Goal: Task Accomplishment & Management: Complete application form

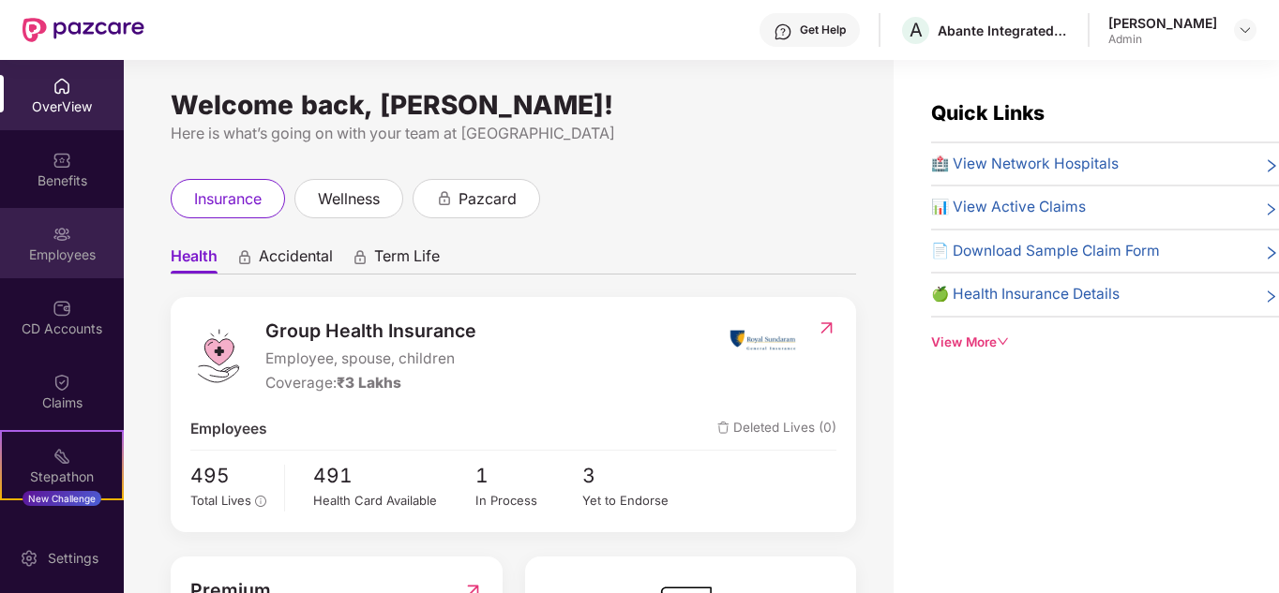
click at [75, 257] on div "Employees" at bounding box center [62, 255] width 124 height 19
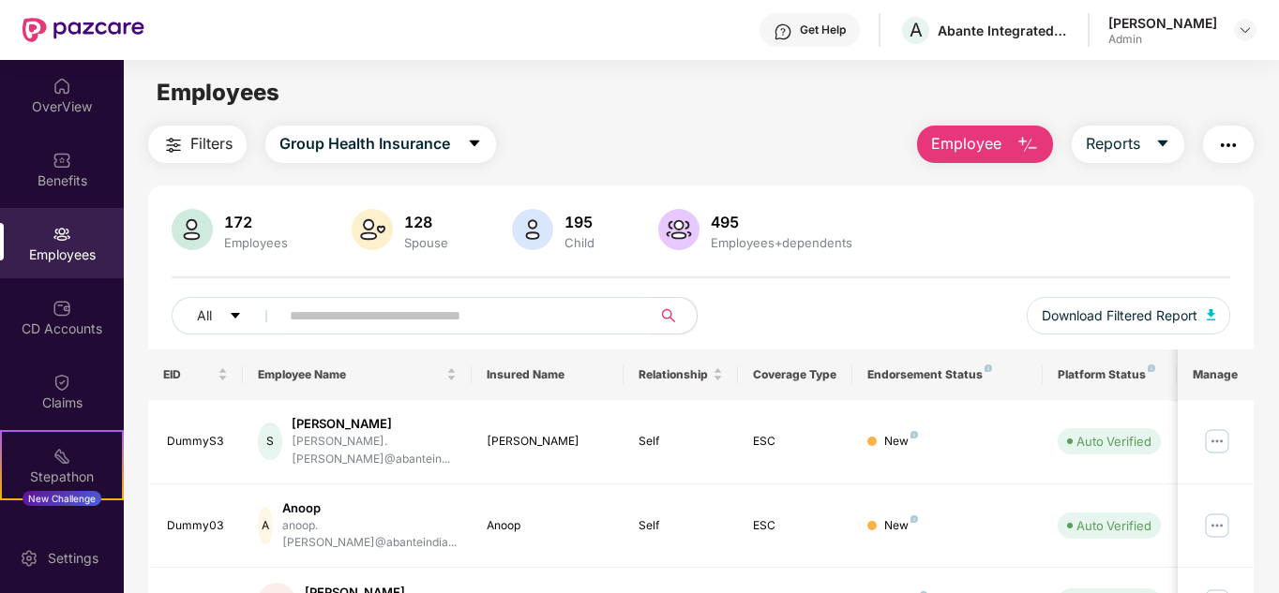
click at [355, 316] on input "text" at bounding box center [458, 316] width 337 height 28
type input "****"
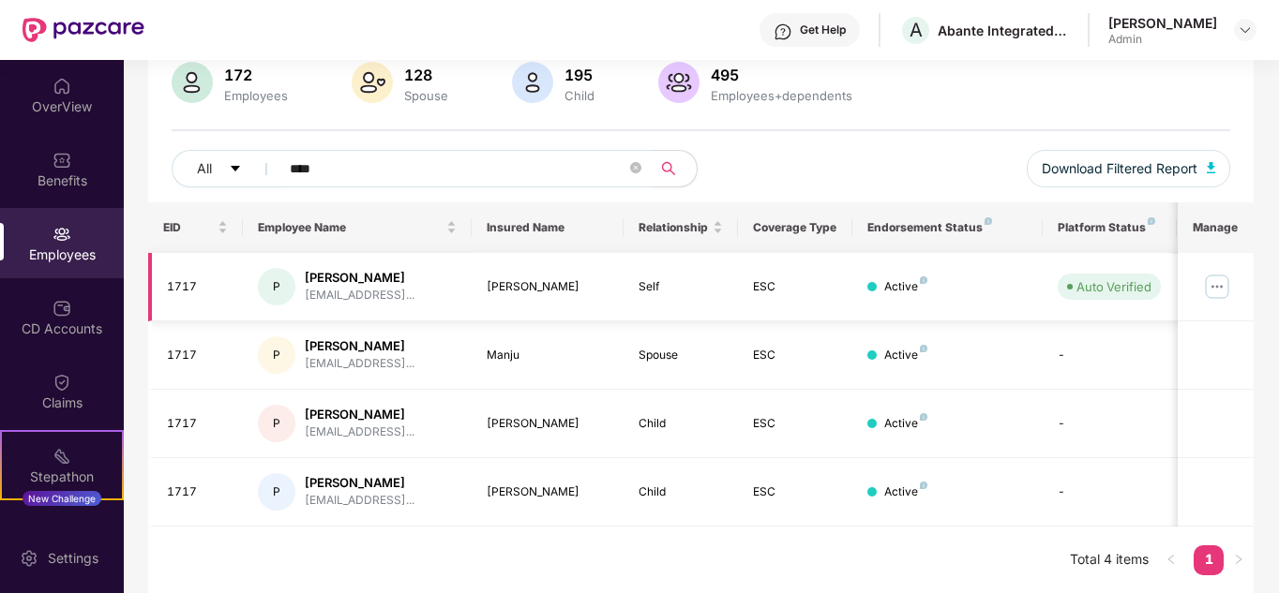
scroll to position [148, 0]
click at [1215, 287] on img at bounding box center [1217, 286] width 30 height 30
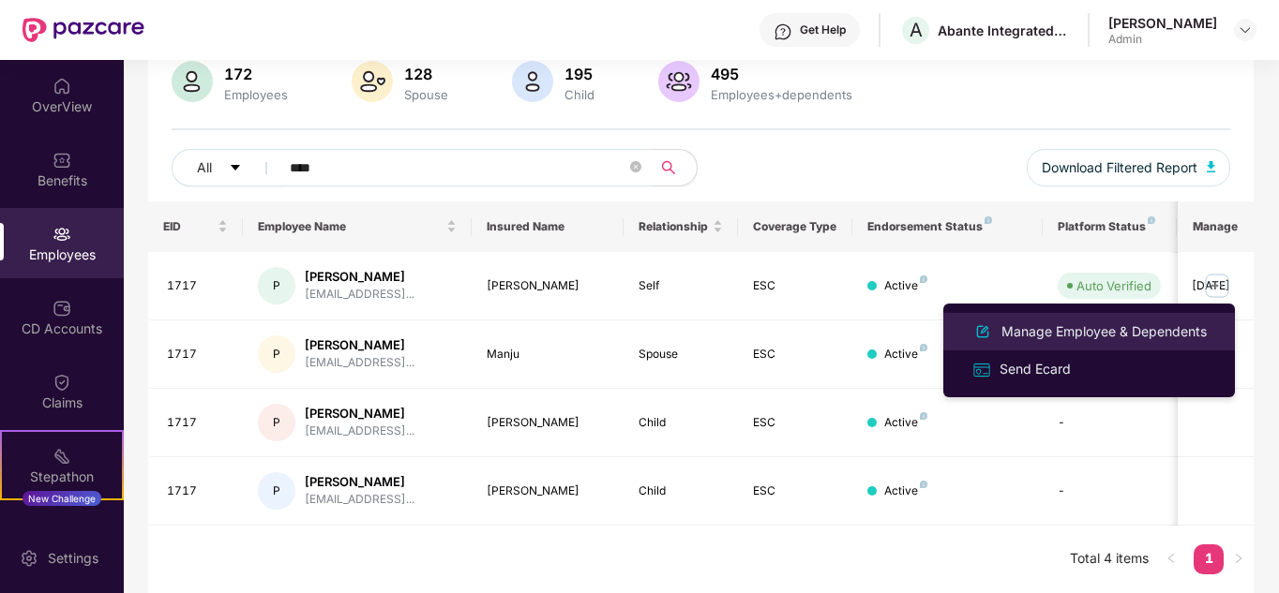
click at [1088, 328] on div "Manage Employee & Dependents" at bounding box center [1104, 332] width 213 height 21
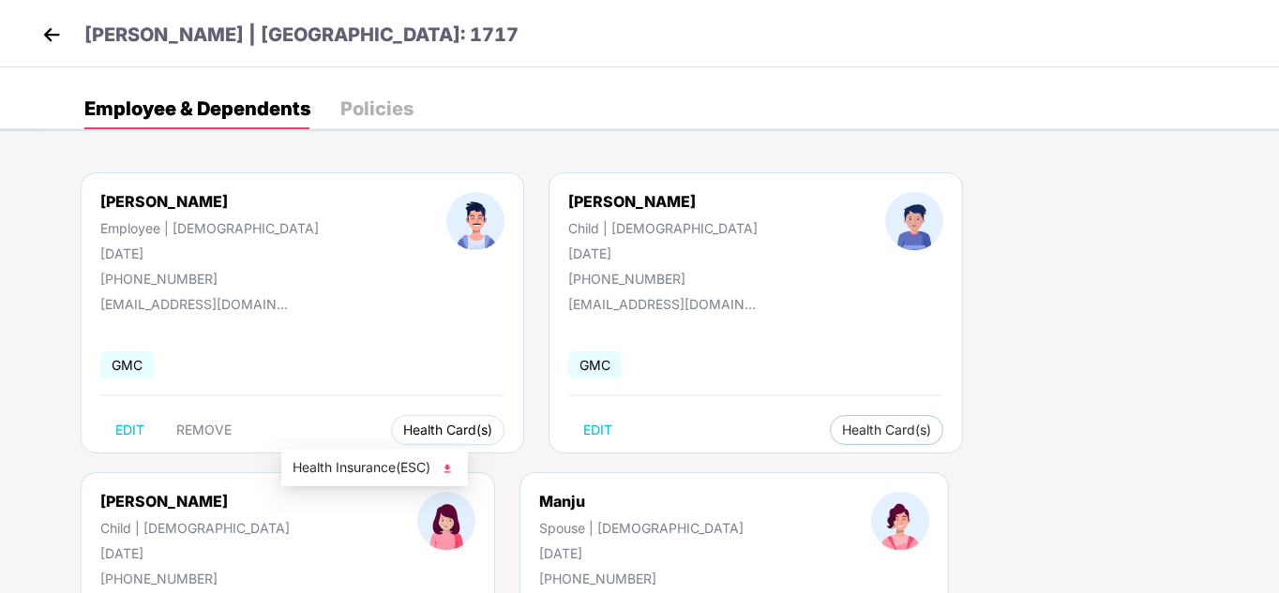
click at [403, 426] on span "Health Card(s)" at bounding box center [447, 430] width 89 height 9
click at [447, 468] on img at bounding box center [447, 468] width 19 height 19
click at [842, 427] on span "Health Card(s)" at bounding box center [886, 430] width 89 height 9
click at [820, 473] on img at bounding box center [819, 468] width 19 height 19
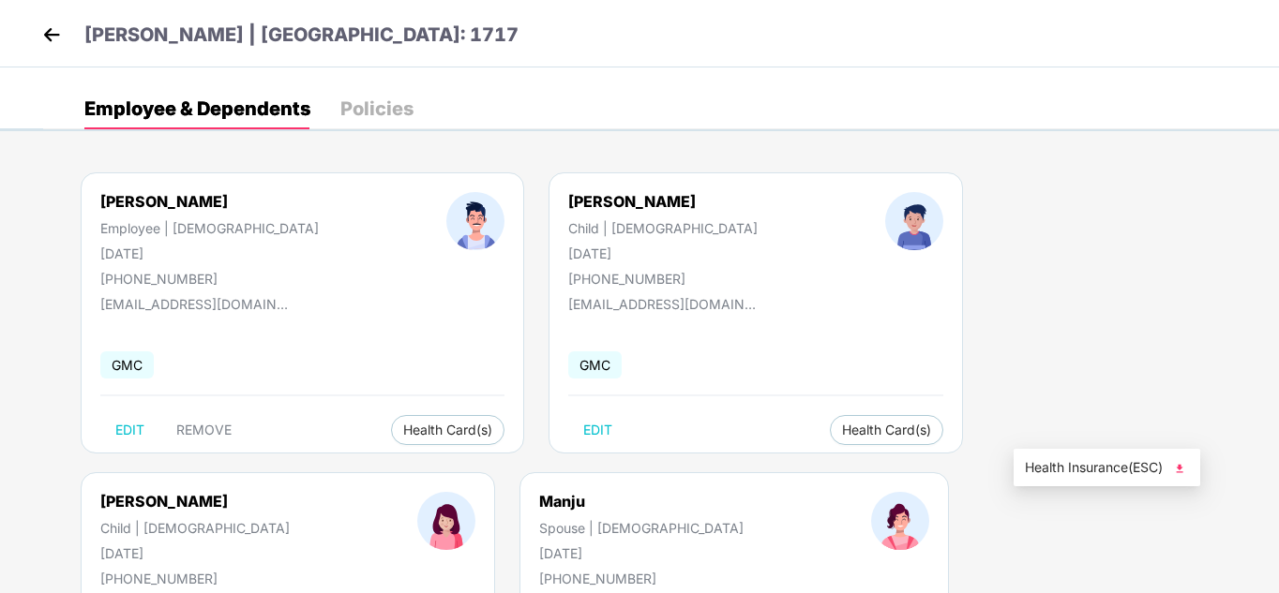
click at [1181, 471] on img at bounding box center [1179, 468] width 19 height 19
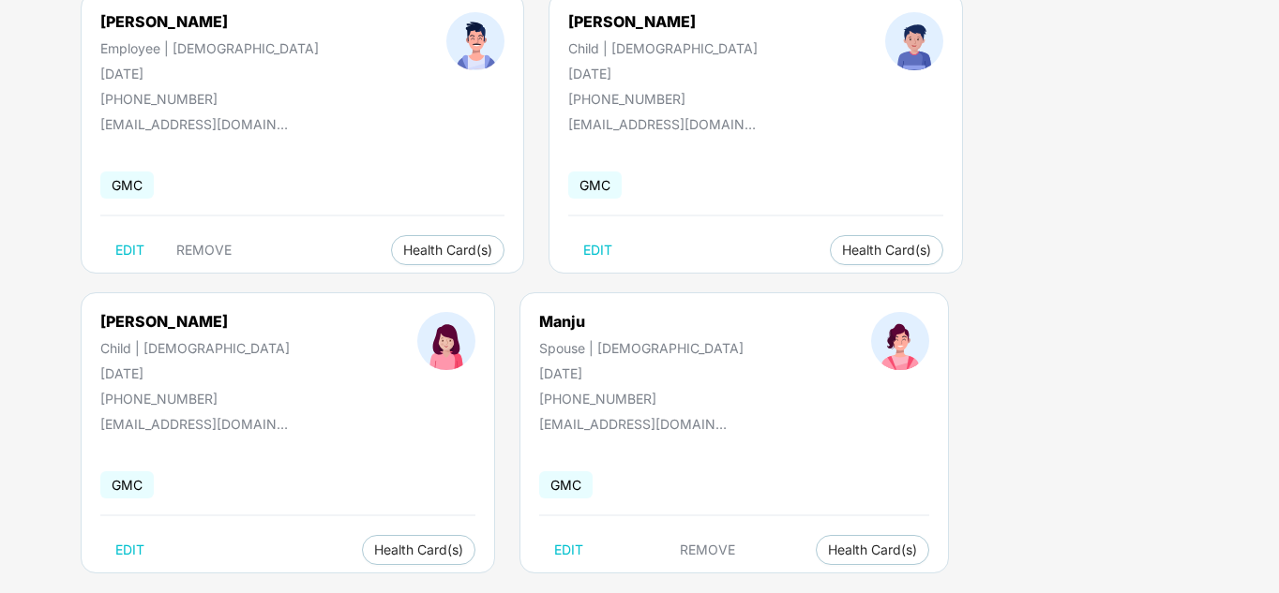
scroll to position [207, 0]
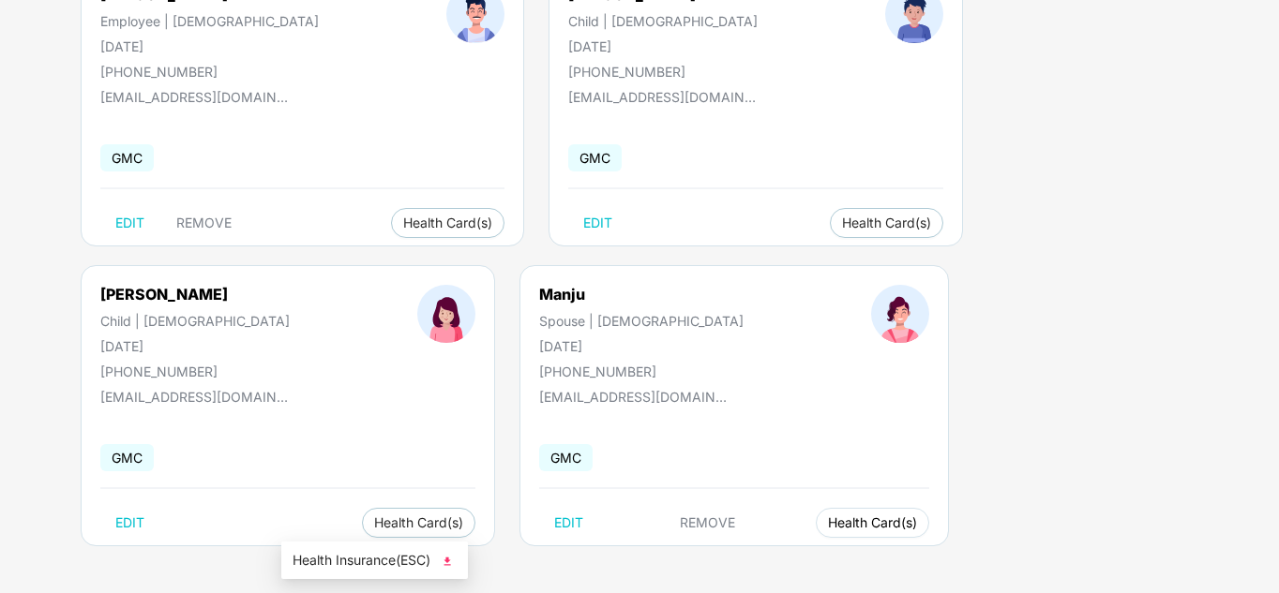
click at [828, 520] on span "Health Card(s)" at bounding box center [872, 522] width 89 height 9
click at [454, 560] on img at bounding box center [447, 561] width 19 height 19
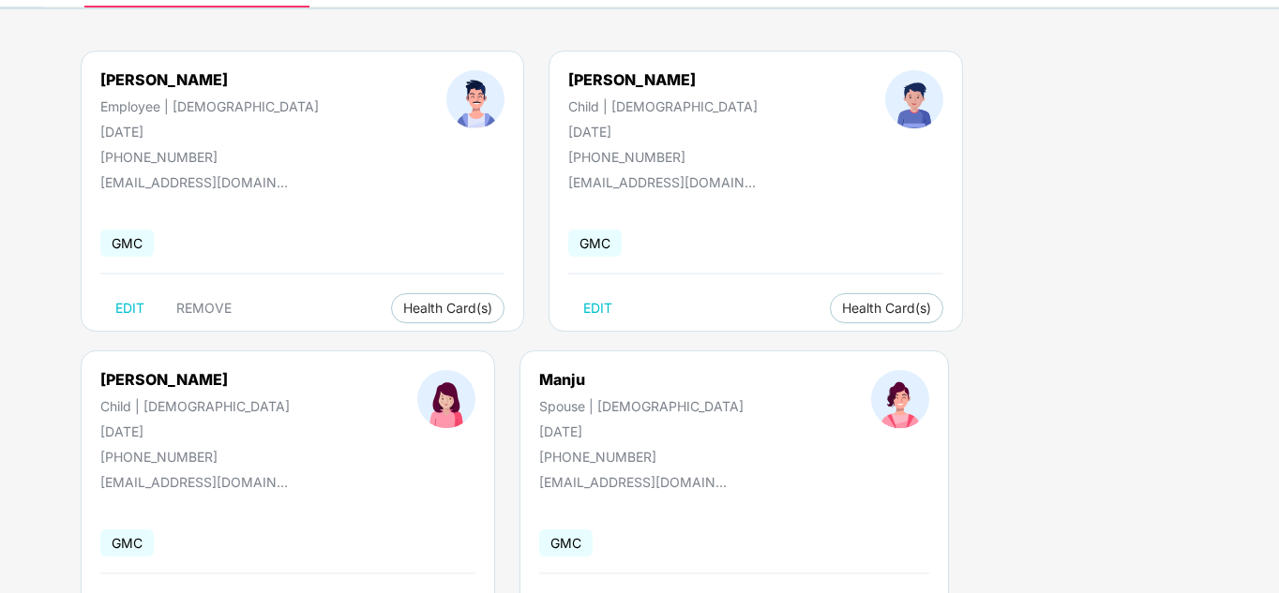
scroll to position [0, 0]
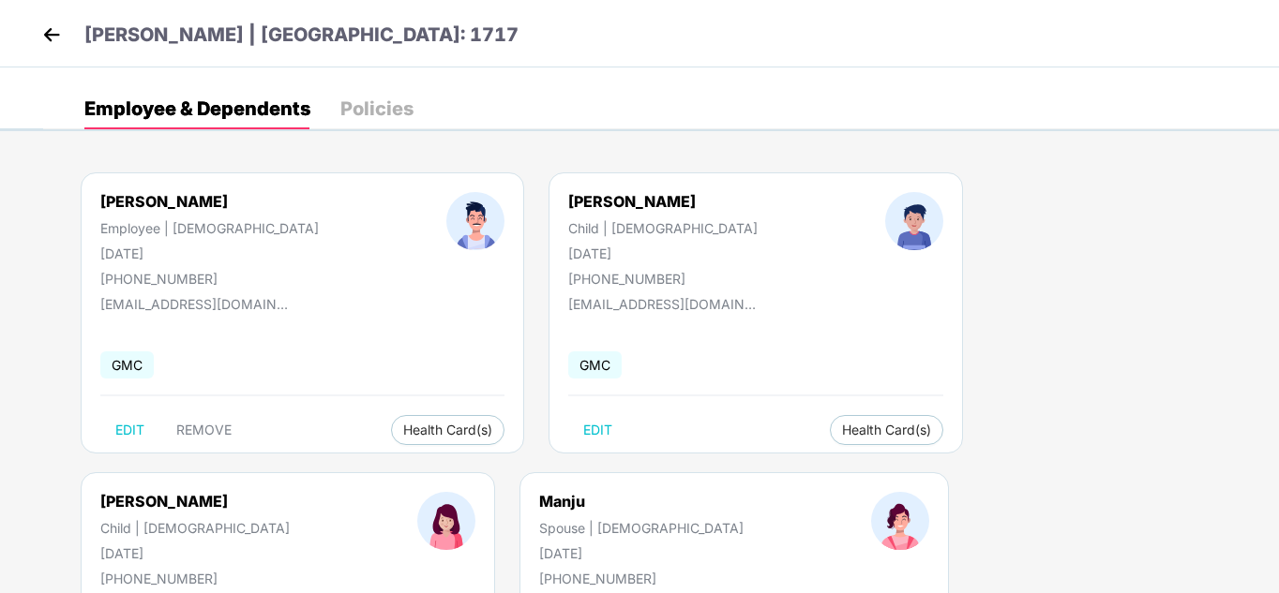
click at [50, 33] on img at bounding box center [52, 35] width 28 height 28
